Goal: Information Seeking & Learning: Learn about a topic

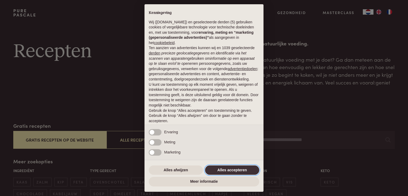
click at [233, 172] on button "Alles accepteren" at bounding box center [232, 170] width 54 height 10
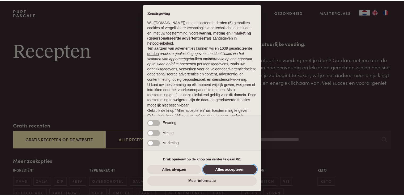
scroll to position [18, 0]
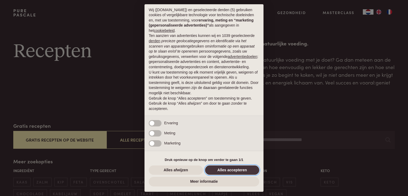
click at [233, 172] on button "Alles accepteren" at bounding box center [232, 170] width 54 height 10
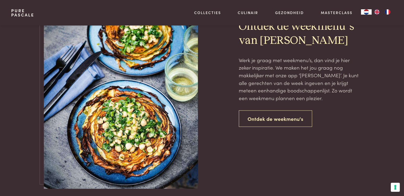
scroll to position [1208, 0]
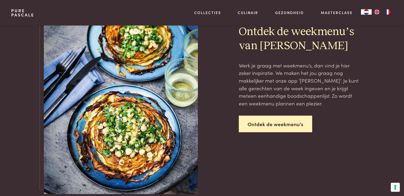
click at [278, 121] on link "Ontdek de weekmenu's" at bounding box center [275, 124] width 73 height 17
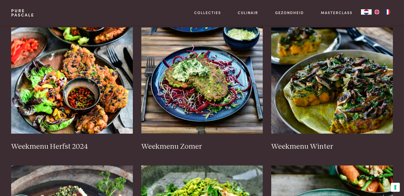
scroll to position [122, 0]
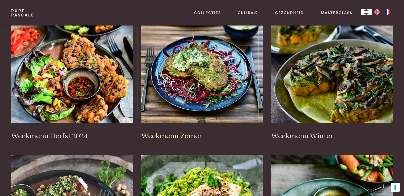
click at [187, 132] on h3 "Weekmenu Zomer" at bounding box center [202, 136] width 122 height 9
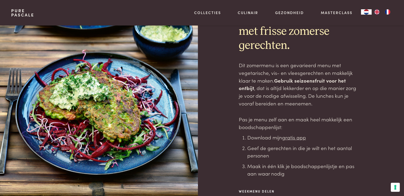
scroll to position [26, 0]
